Goal: Task Accomplishment & Management: Manage account settings

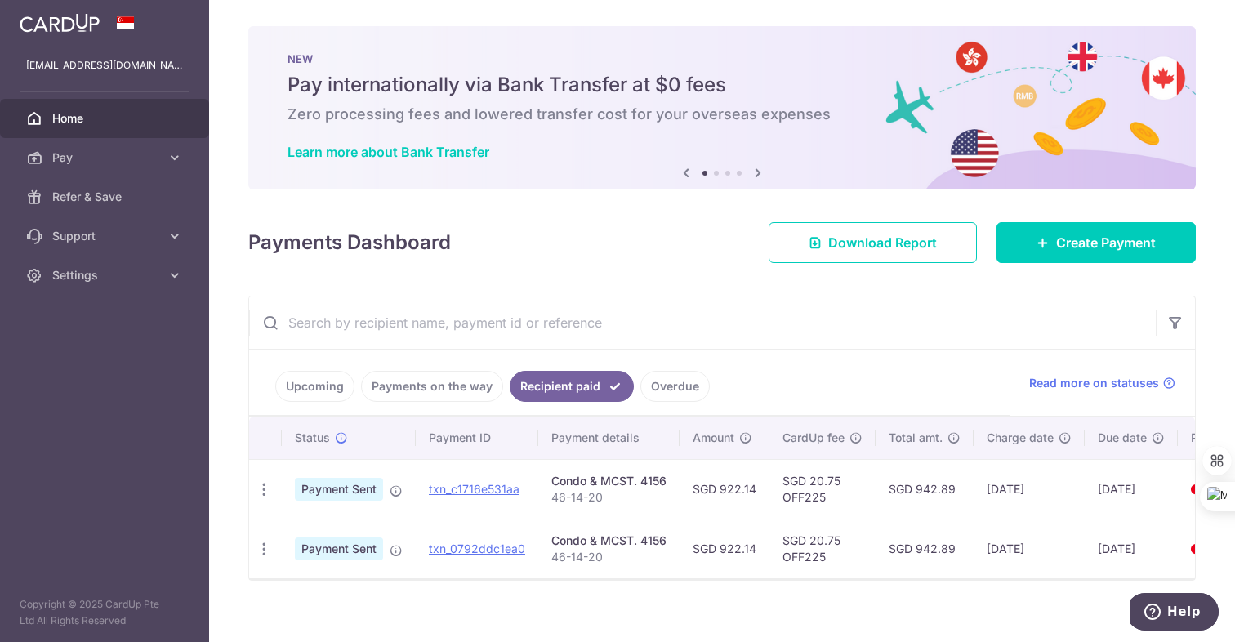
scroll to position [16, 0]
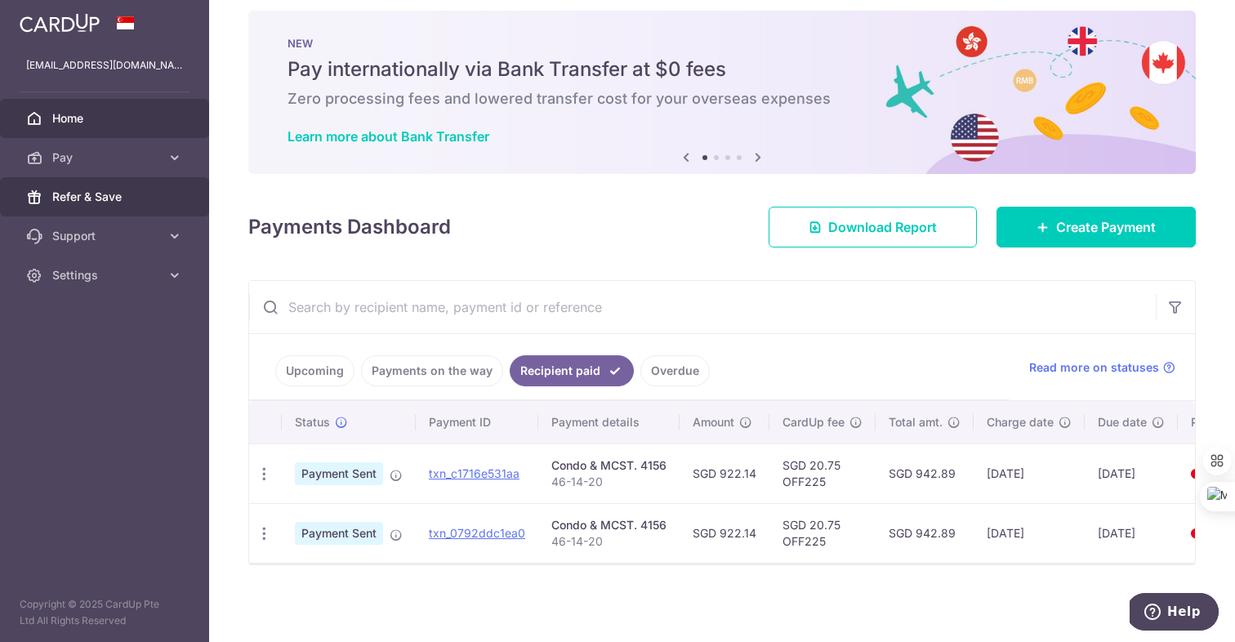
click at [91, 200] on span "Refer & Save" at bounding box center [106, 197] width 108 height 16
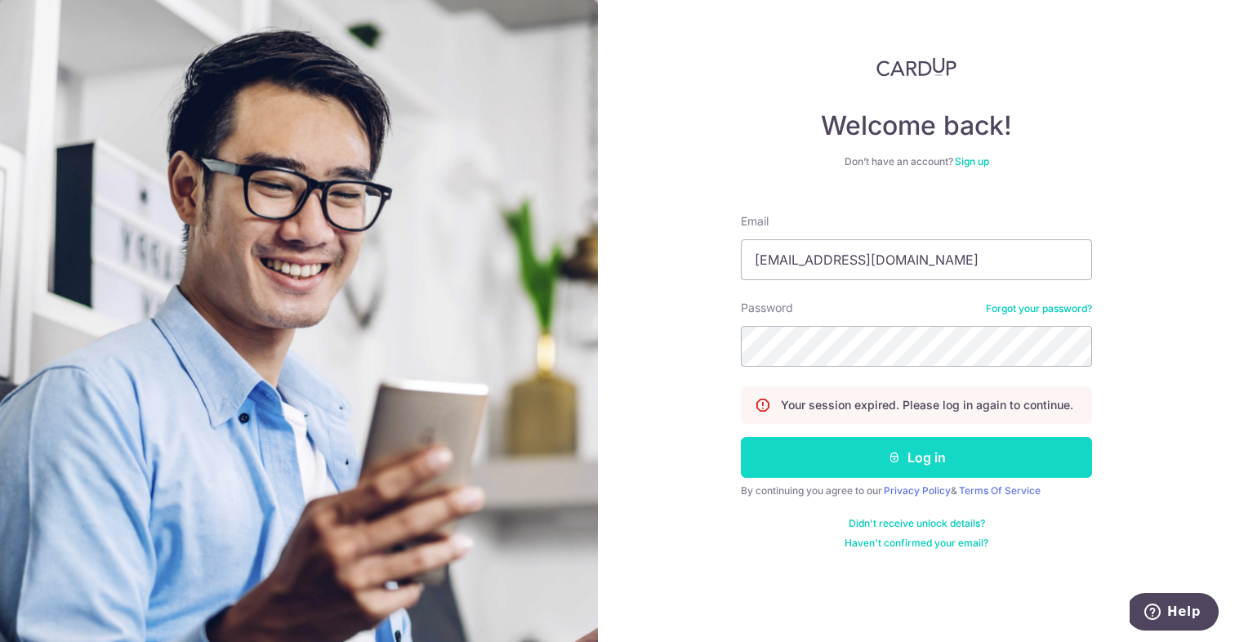
click at [932, 467] on button "Log in" at bounding box center [916, 457] width 351 height 41
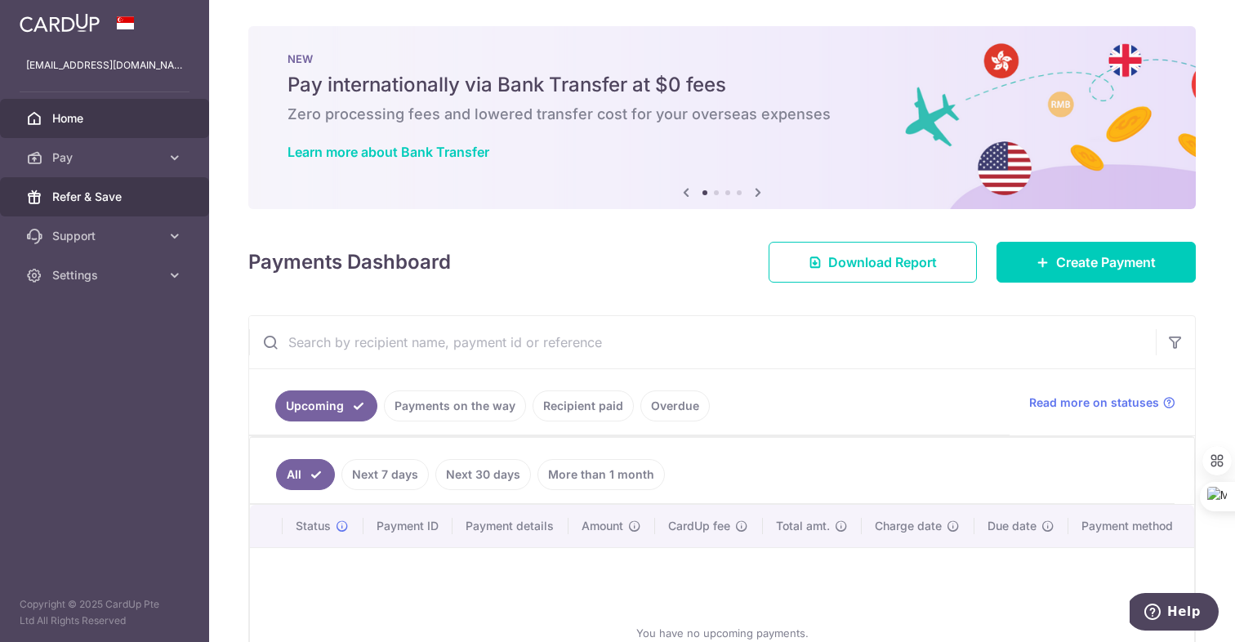
click at [114, 197] on span "Refer & Save" at bounding box center [106, 197] width 108 height 16
